Goal: Task Accomplishment & Management: Complete application form

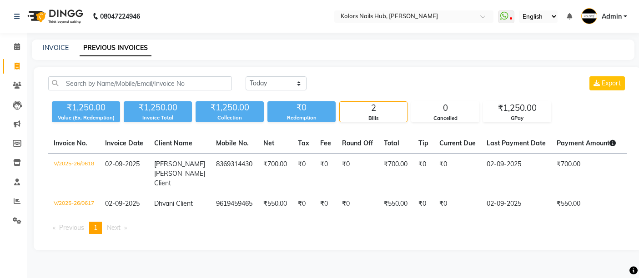
select select "[DATE]"
click at [15, 63] on icon at bounding box center [17, 66] width 5 height 7
select select "7121"
select select "service"
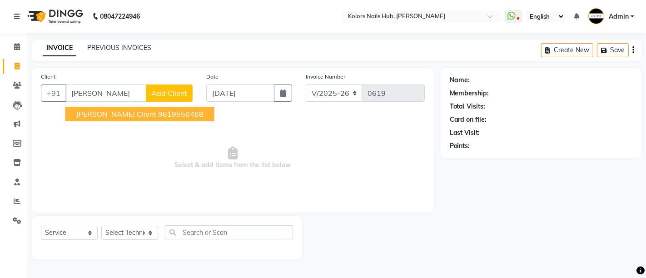
click at [105, 112] on span "[PERSON_NAME] Client" at bounding box center [116, 114] width 80 height 9
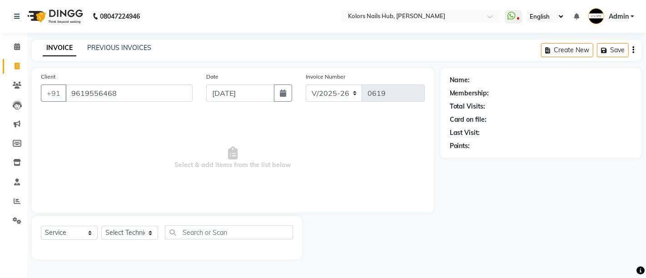
type input "9619556468"
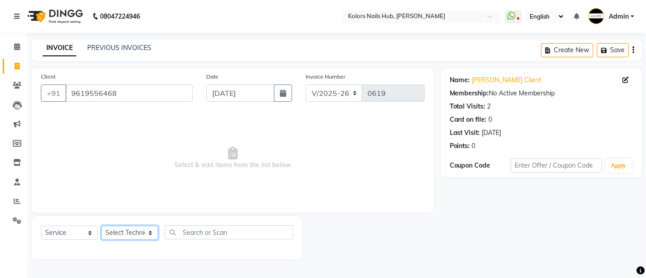
click at [129, 234] on select "Select Technician [PERSON_NAME] [PERSON_NAME]" at bounding box center [129, 233] width 57 height 14
select select "59814"
click at [101, 226] on select "Select Technician [PERSON_NAME] [PERSON_NAME]" at bounding box center [129, 233] width 57 height 14
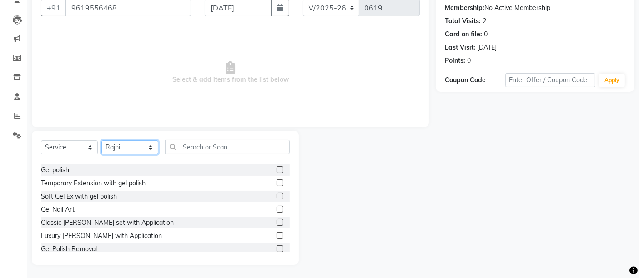
scroll to position [24, 0]
click at [276, 183] on label at bounding box center [279, 182] width 7 height 7
click at [276, 183] on input "checkbox" at bounding box center [279, 183] width 6 height 6
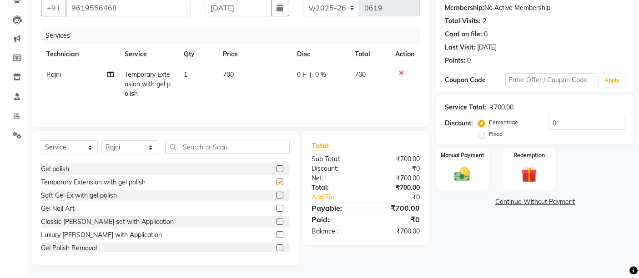
checkbox input "false"
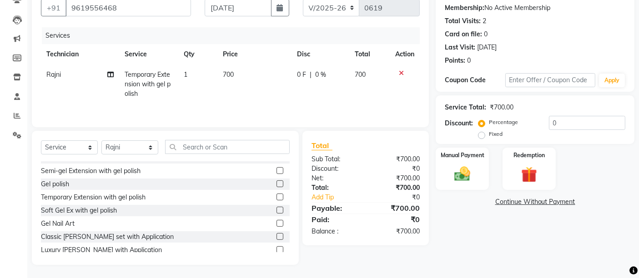
scroll to position [7, 0]
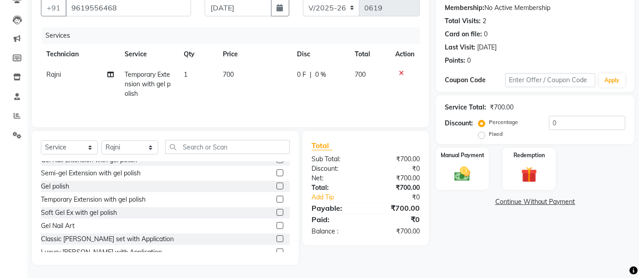
click at [276, 186] on label at bounding box center [279, 186] width 7 height 7
click at [276, 186] on input "checkbox" at bounding box center [279, 187] width 6 height 6
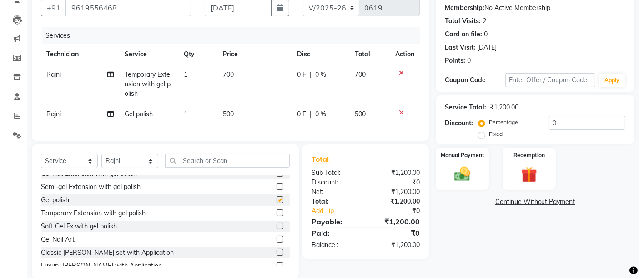
checkbox input "false"
click at [228, 115] on span "500" at bounding box center [228, 114] width 11 height 8
select select "59814"
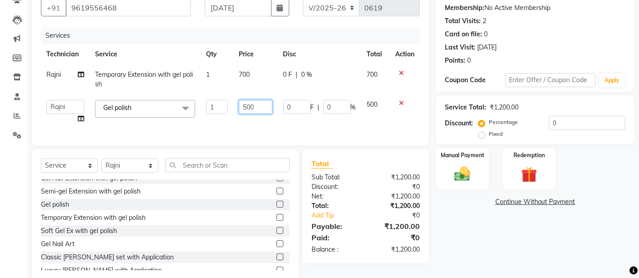
click at [250, 106] on input "500" at bounding box center [255, 107] width 33 height 14
type input "450"
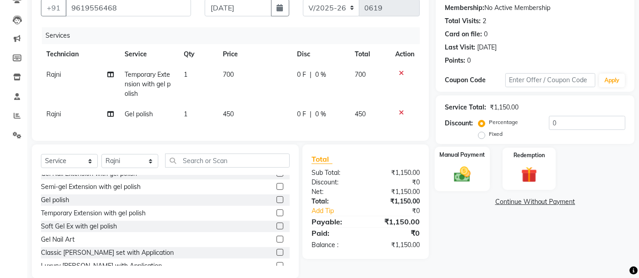
click at [464, 180] on img at bounding box center [462, 174] width 27 height 19
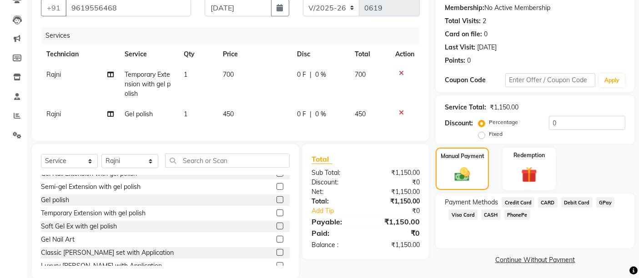
click at [601, 199] on span "GPay" at bounding box center [605, 202] width 19 height 10
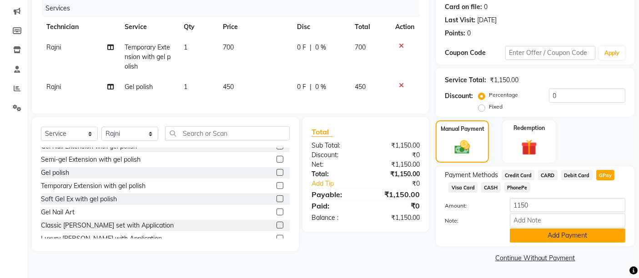
click at [584, 239] on button "Add Payment" at bounding box center [567, 236] width 115 height 14
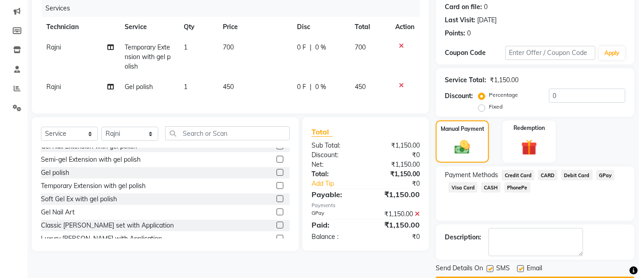
scroll to position [138, 0]
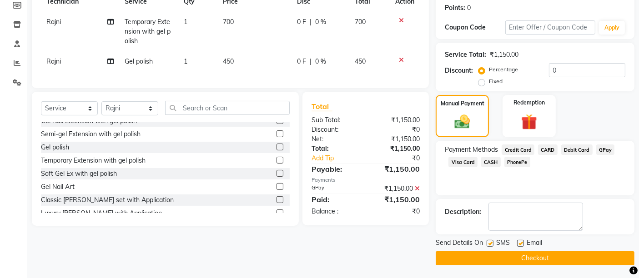
click at [578, 255] on button "Checkout" at bounding box center [534, 258] width 199 height 14
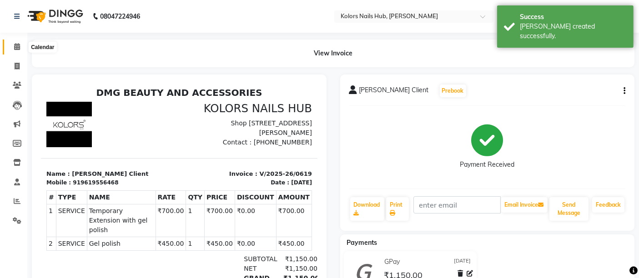
click at [15, 46] on icon at bounding box center [17, 46] width 6 height 7
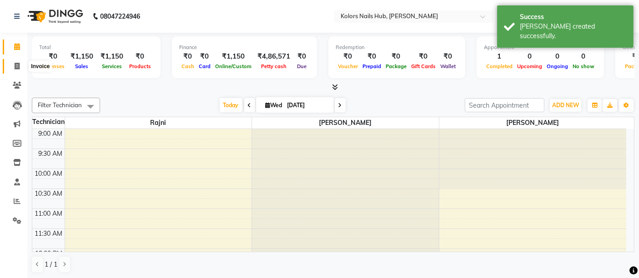
click at [16, 61] on span at bounding box center [17, 66] width 16 height 10
select select "service"
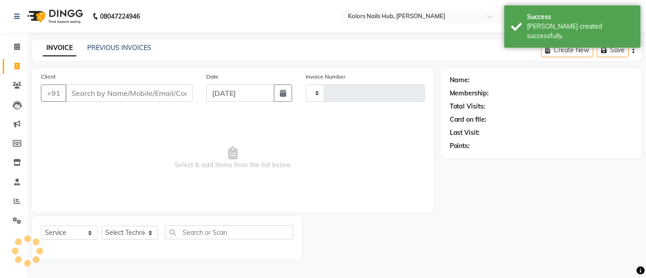
type input "0620"
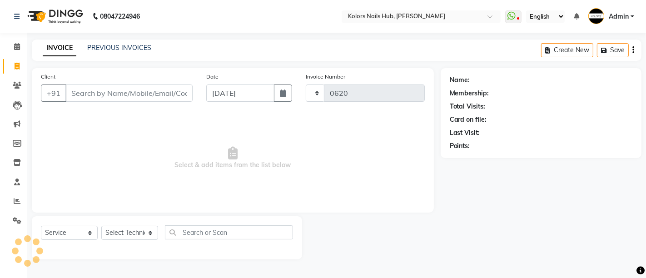
select select "7121"
click at [123, 46] on link "PREVIOUS INVOICES" at bounding box center [119, 48] width 64 height 8
